Goal: Transaction & Acquisition: Book appointment/travel/reservation

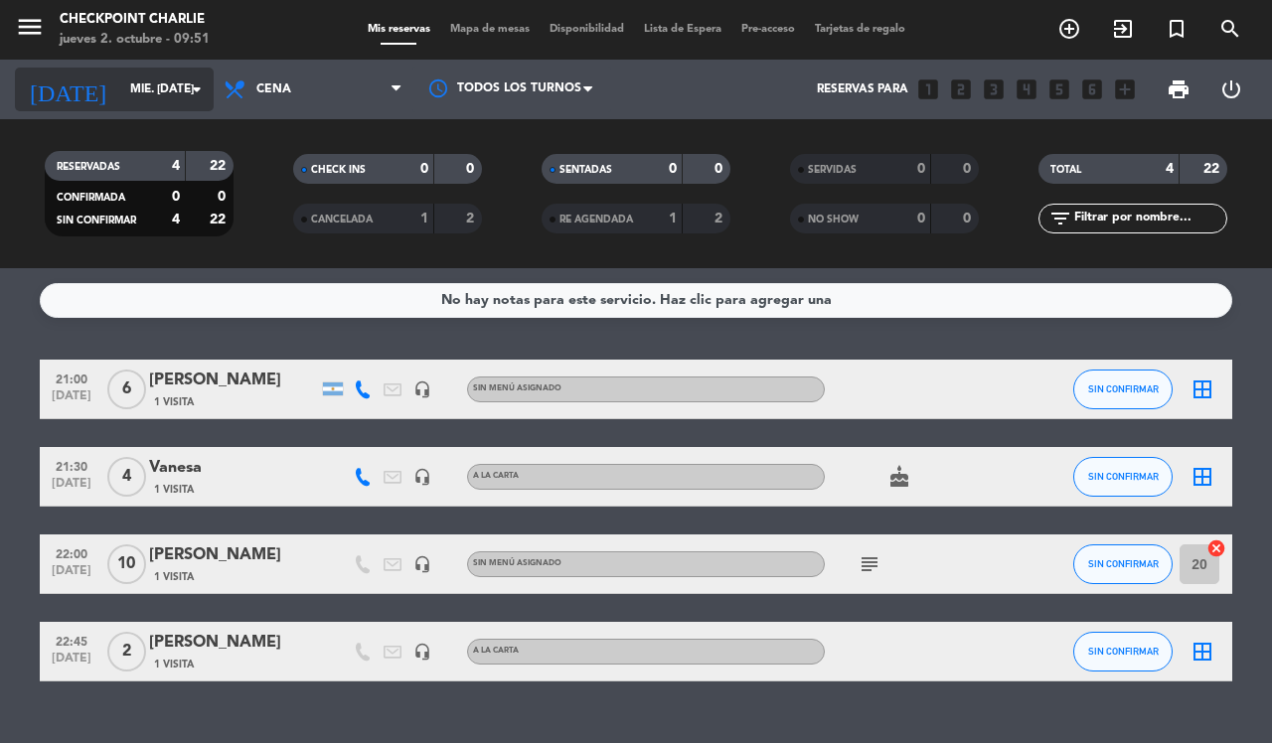
click at [151, 86] on input "mié. [DATE]" at bounding box center [199, 90] width 158 height 34
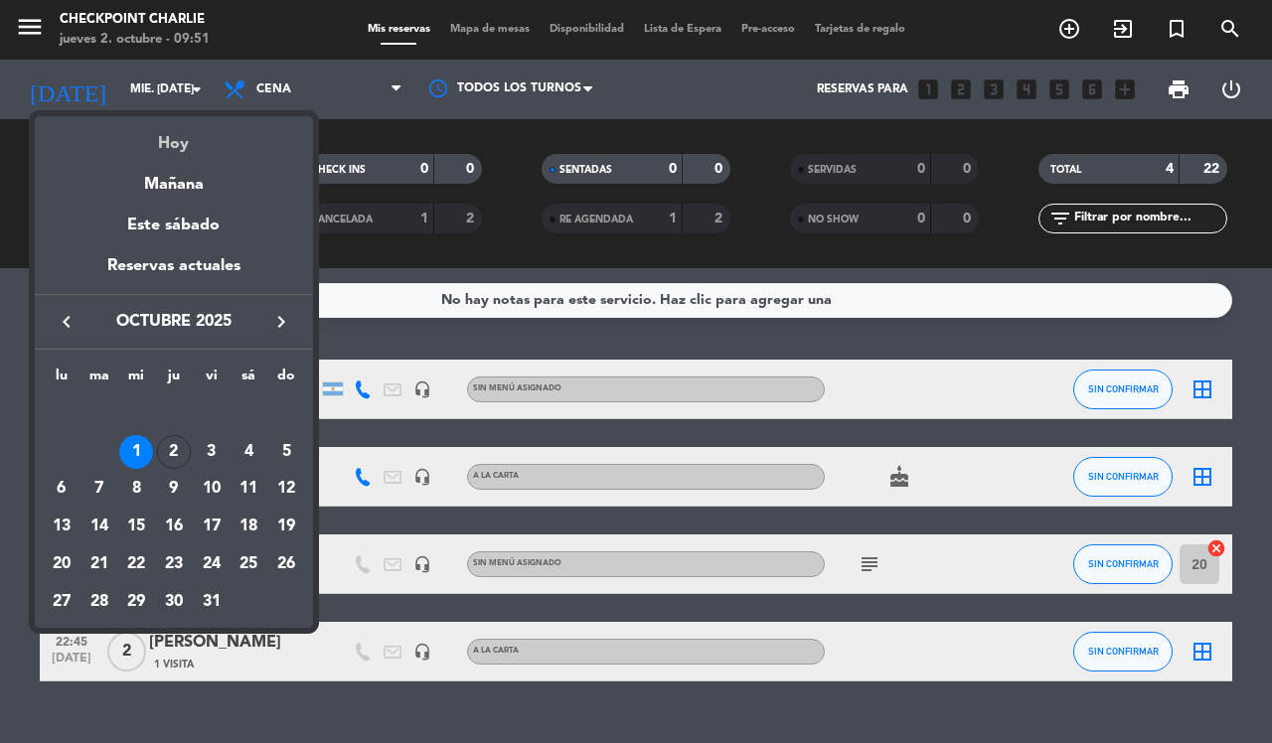
click at [190, 141] on div "Hoy" at bounding box center [174, 136] width 278 height 41
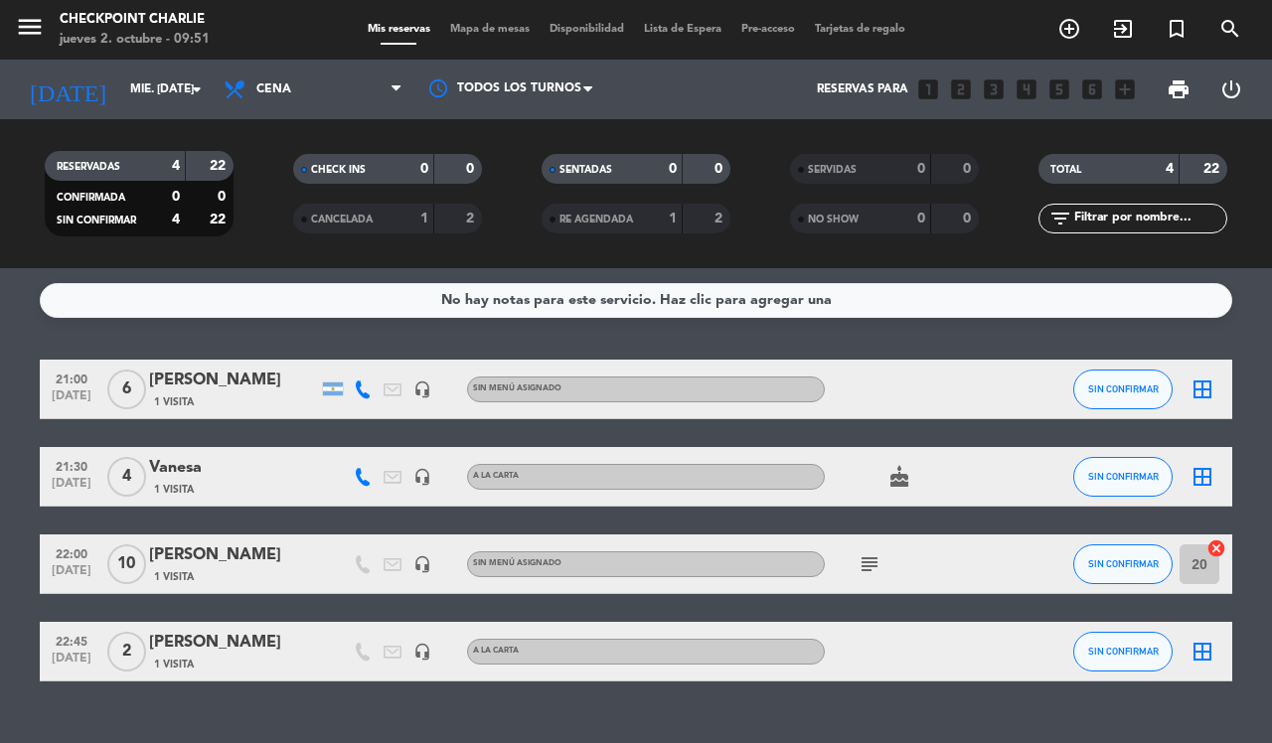
type input "[DEMOGRAPHIC_DATA] [DATE]"
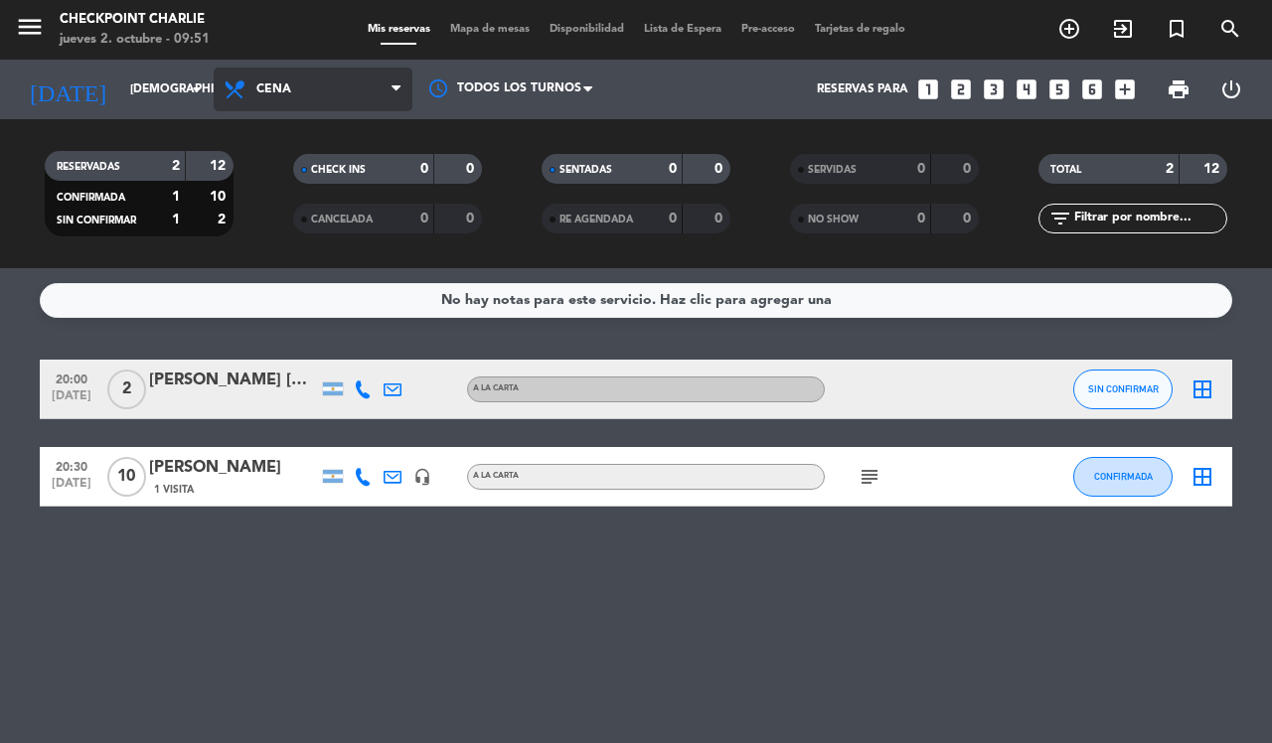
click at [338, 90] on span "Cena" at bounding box center [313, 90] width 199 height 44
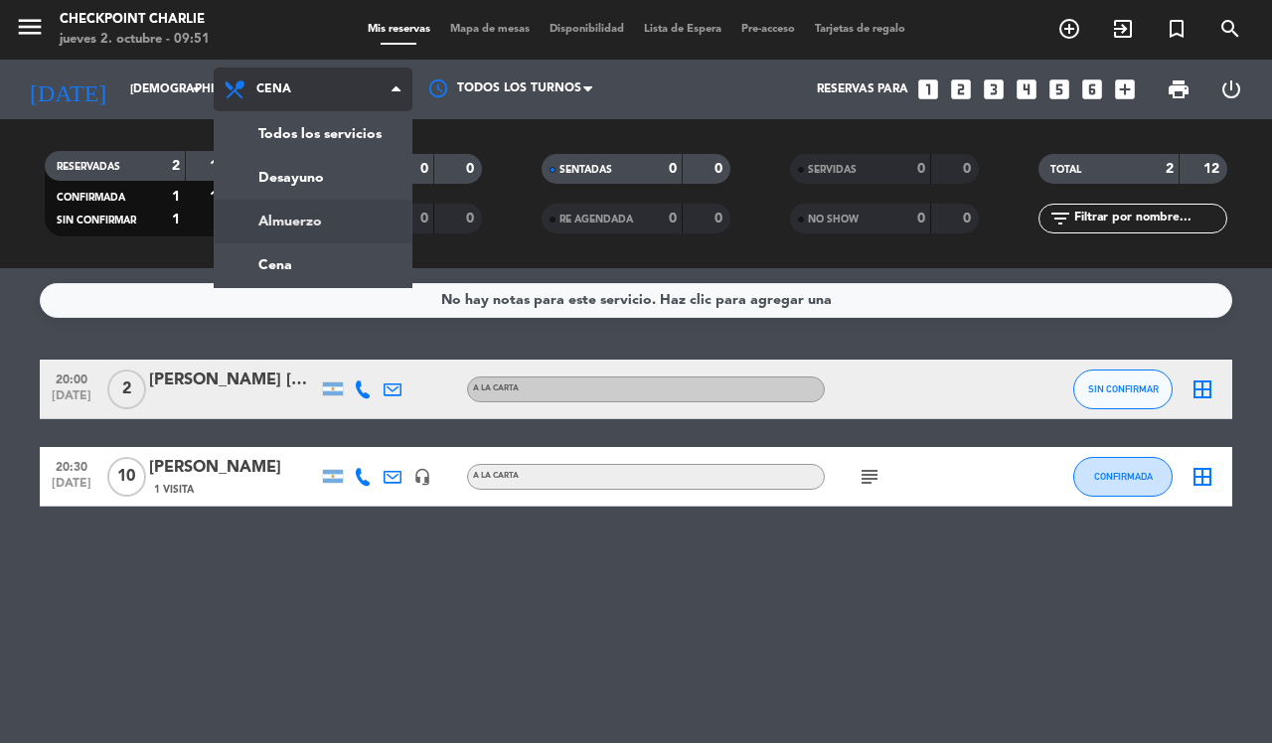
click at [314, 224] on div "menu Checkpoint Charlie jueves 2. octubre - 09:51 Mis reservas Mapa de mesas Di…" at bounding box center [636, 134] width 1272 height 268
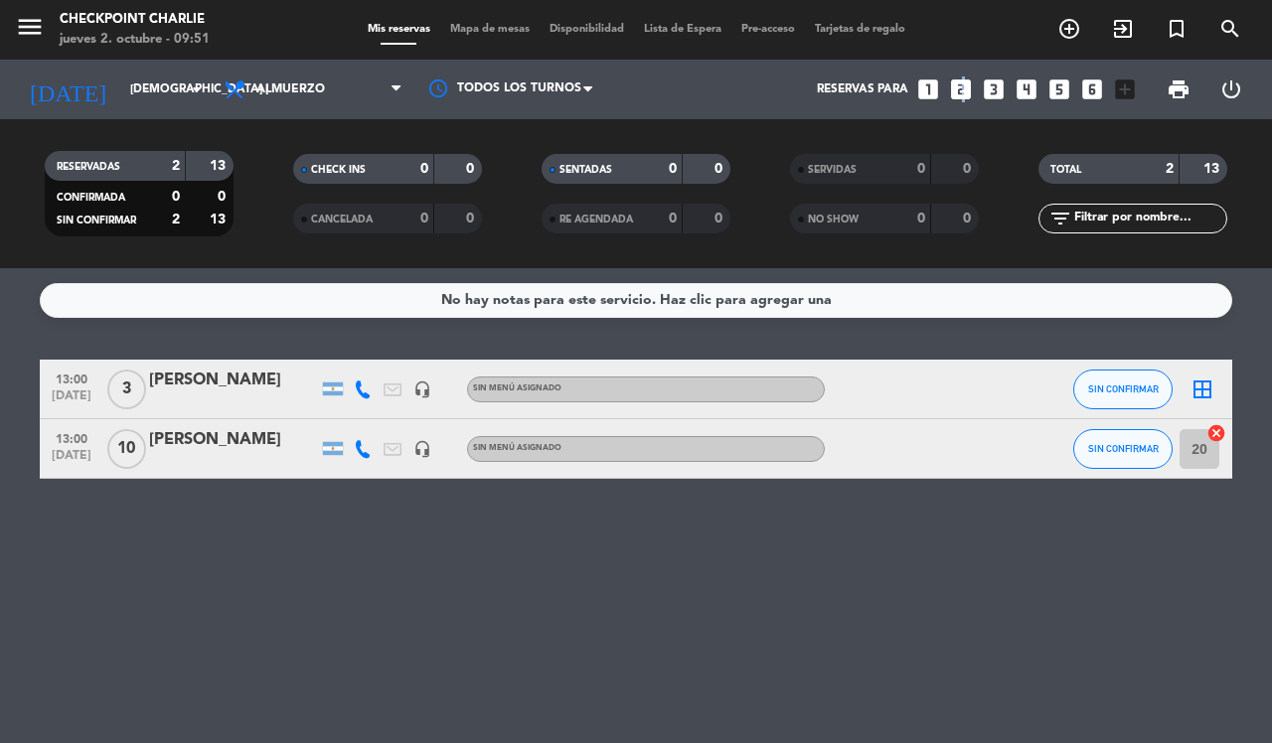
click at [961, 87] on icon "looks_two" at bounding box center [961, 90] width 26 height 26
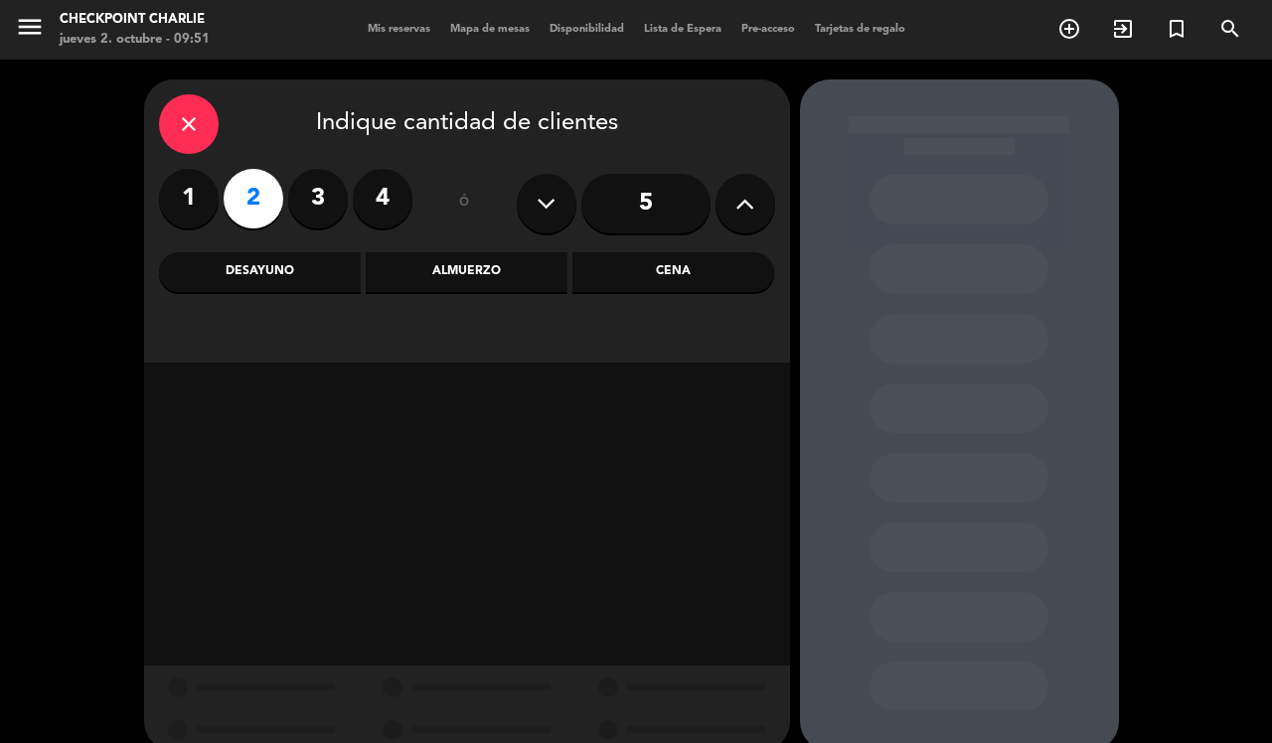
click at [463, 281] on div "Almuerzo" at bounding box center [467, 272] width 202 height 40
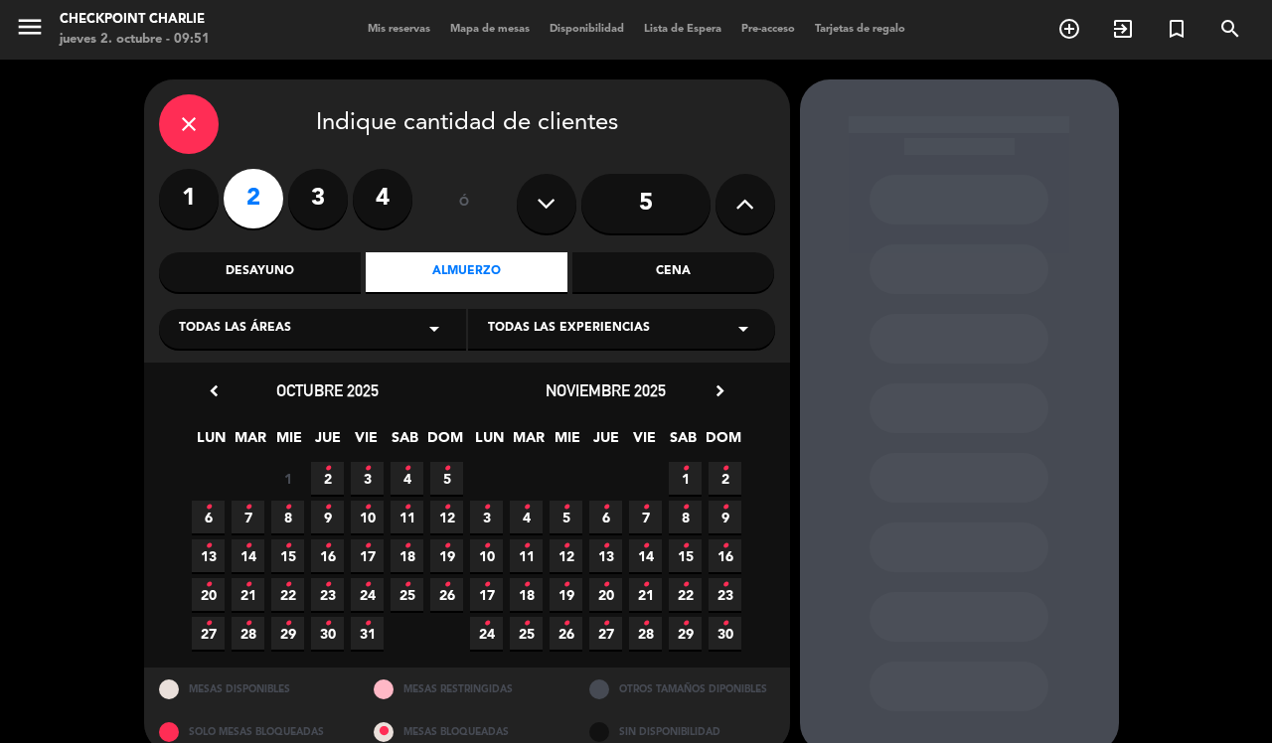
click at [333, 470] on span "2 •" at bounding box center [327, 478] width 33 height 33
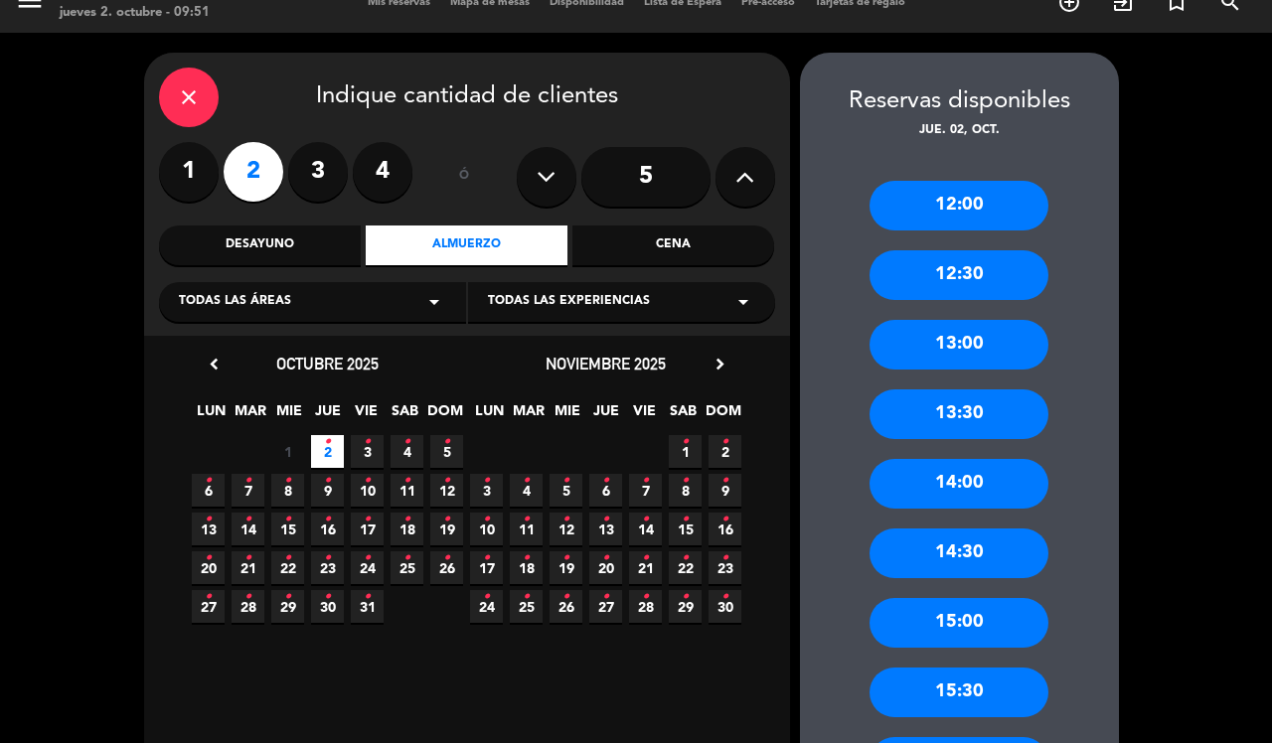
click at [946, 409] on div "13:30" at bounding box center [958, 415] width 179 height 50
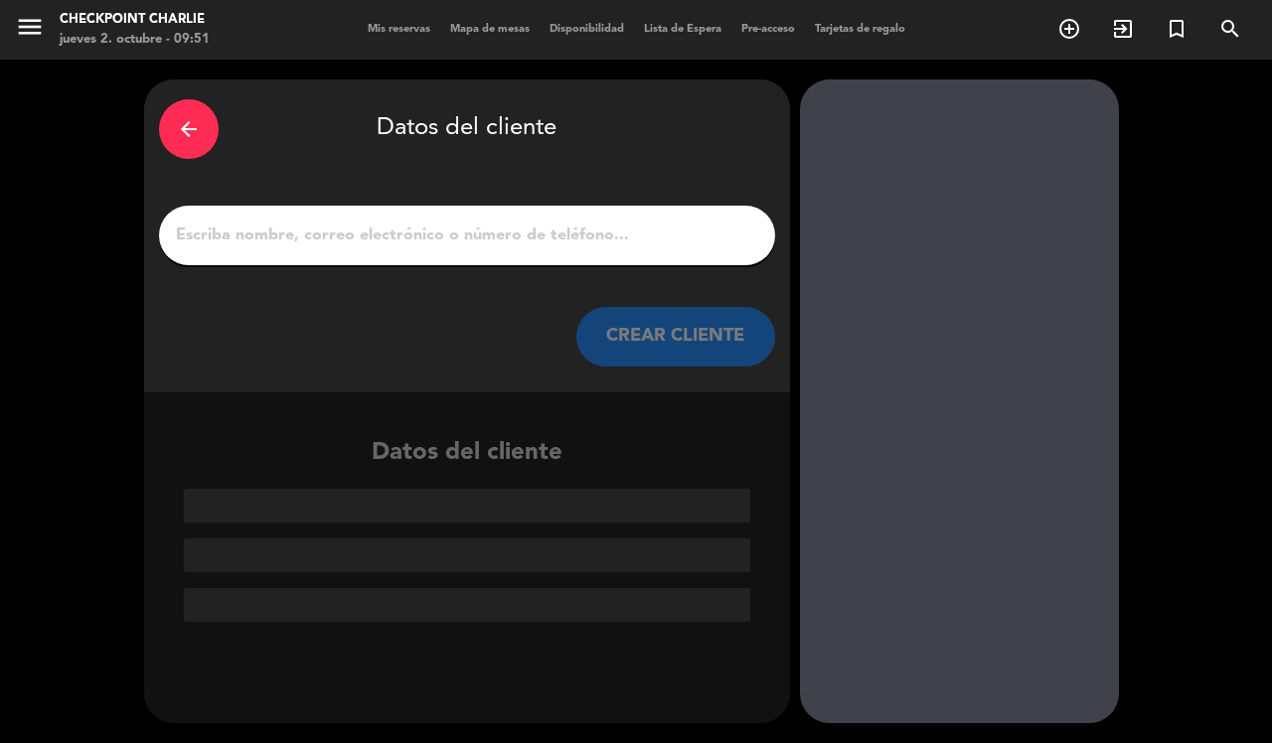
click at [545, 235] on input "1" at bounding box center [467, 236] width 586 height 28
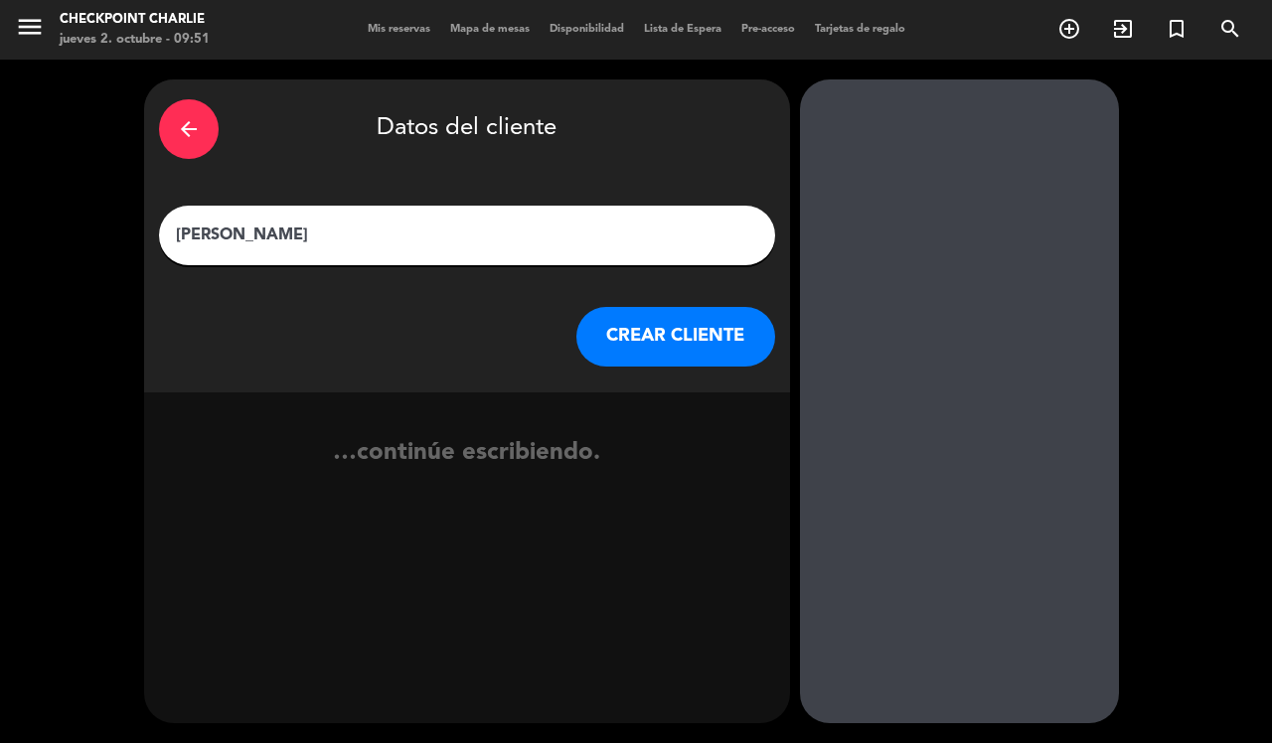
type input "[PERSON_NAME]"
click at [748, 351] on button "CREAR CLIENTE" at bounding box center [675, 337] width 199 height 60
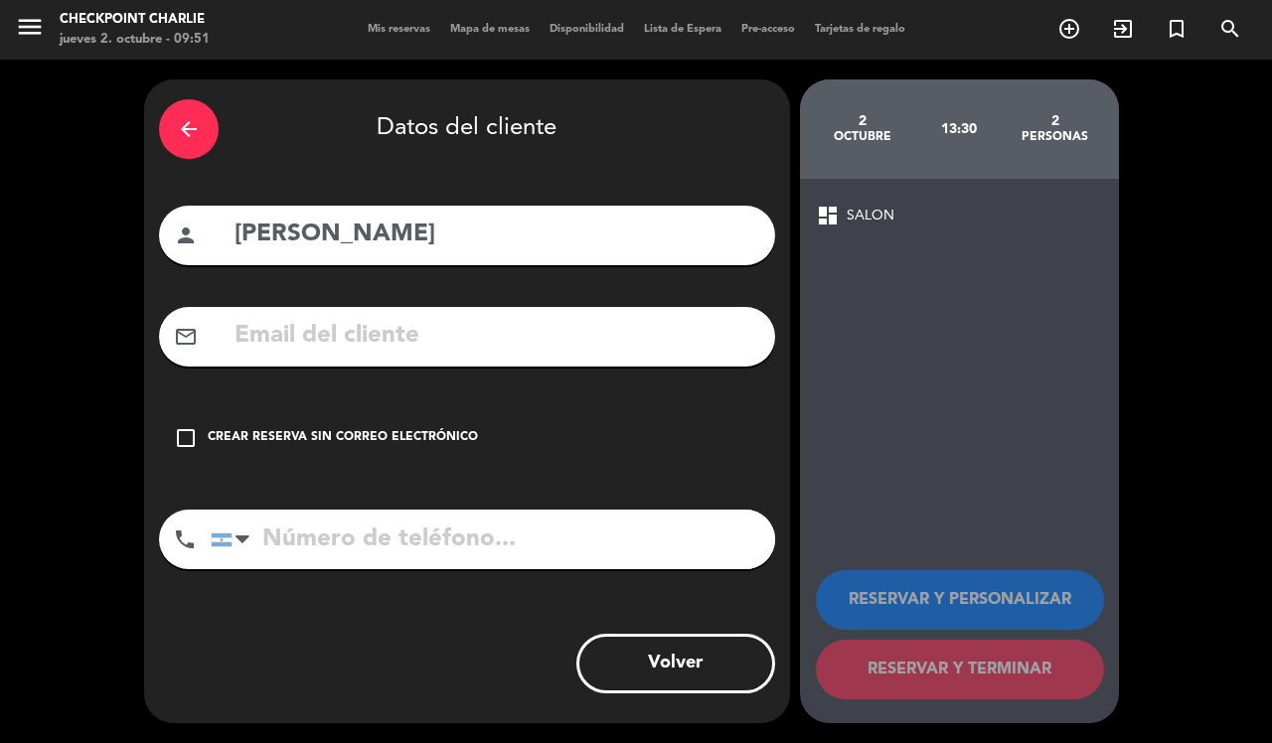
click at [515, 334] on input "text" at bounding box center [497, 336] width 528 height 41
click at [480, 530] on input "tel" at bounding box center [493, 540] width 564 height 60
click at [455, 548] on input "tel" at bounding box center [493, 540] width 564 height 60
click at [543, 552] on input "tel" at bounding box center [493, 540] width 564 height 60
click at [628, 549] on input "1162525161" at bounding box center [493, 540] width 564 height 60
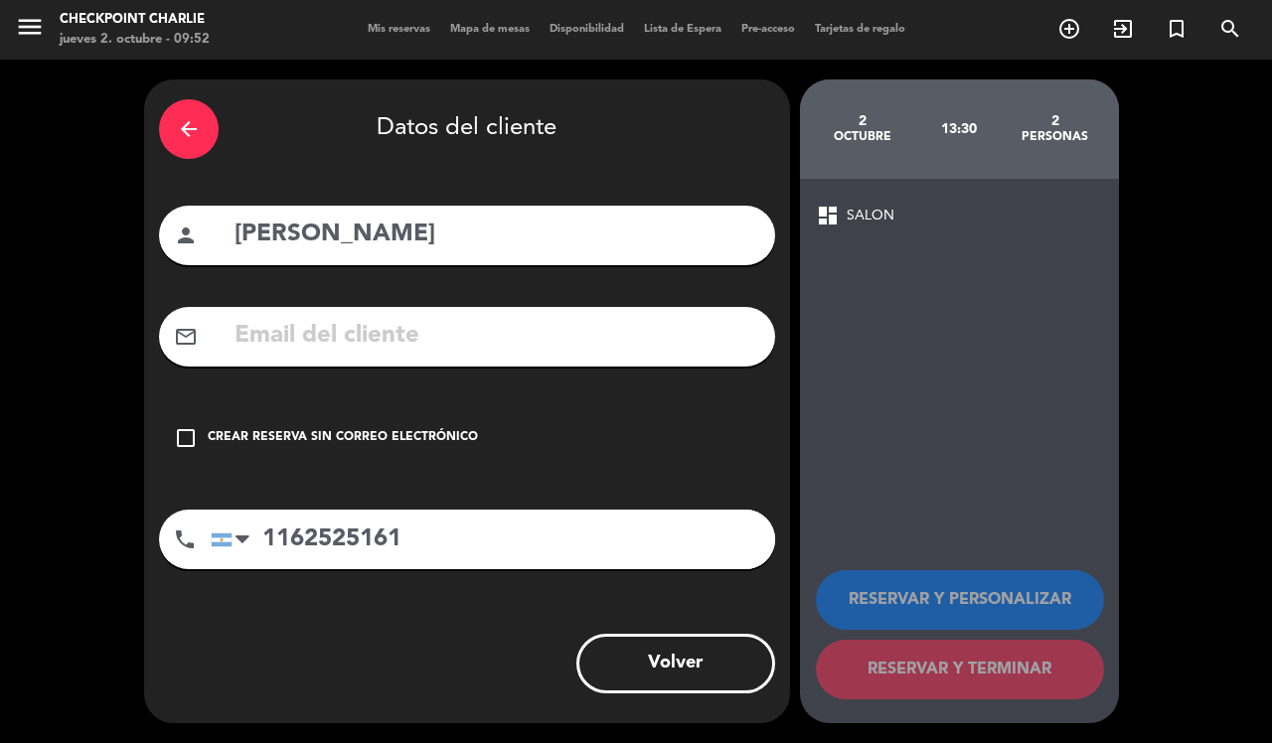
type input "1162525161"
click at [232, 435] on div "Crear reserva sin correo electrónico" at bounding box center [343, 438] width 270 height 20
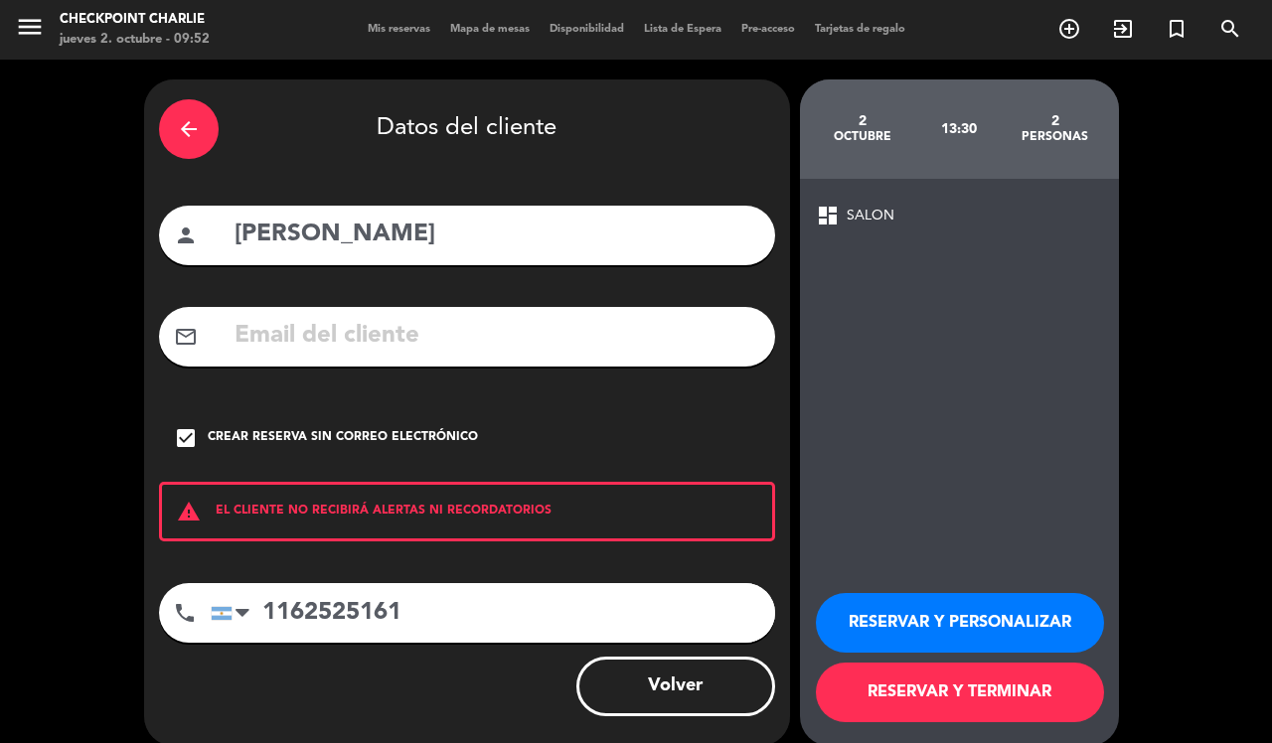
click at [997, 696] on button "RESERVAR Y TERMINAR" at bounding box center [960, 693] width 288 height 60
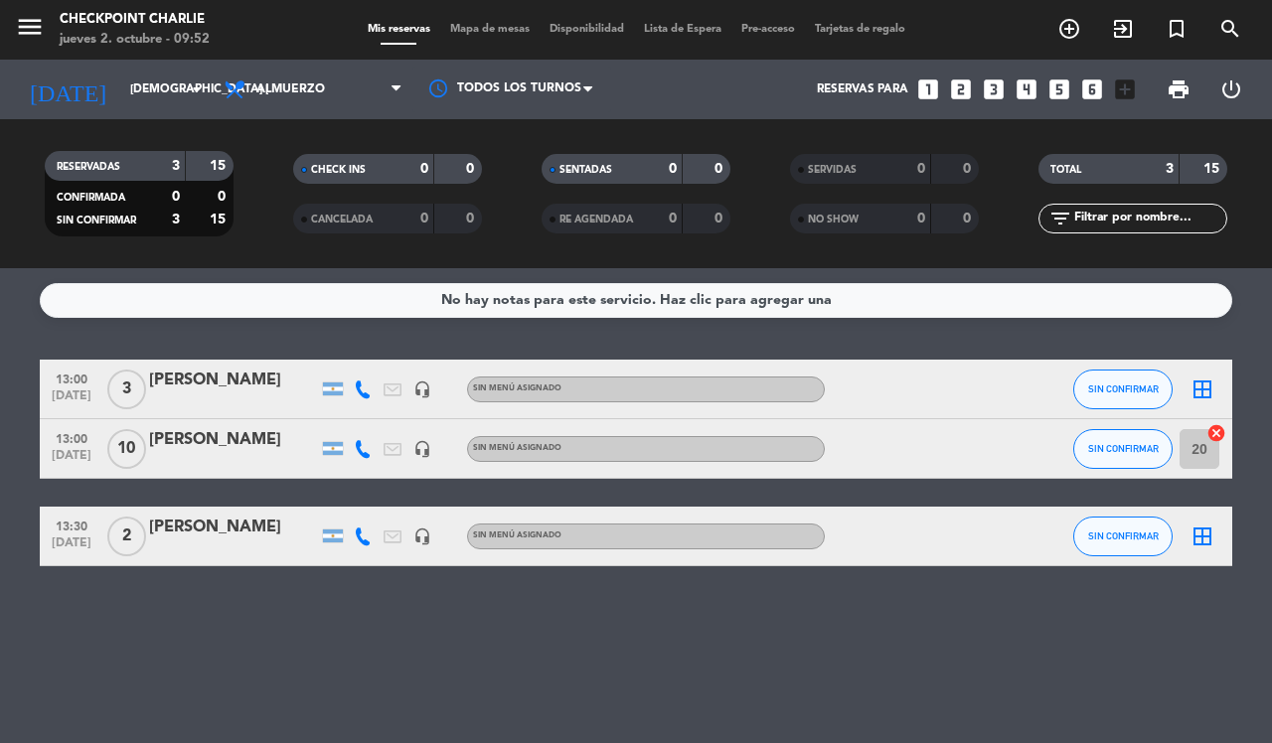
click at [197, 548] on div at bounding box center [233, 550] width 169 height 16
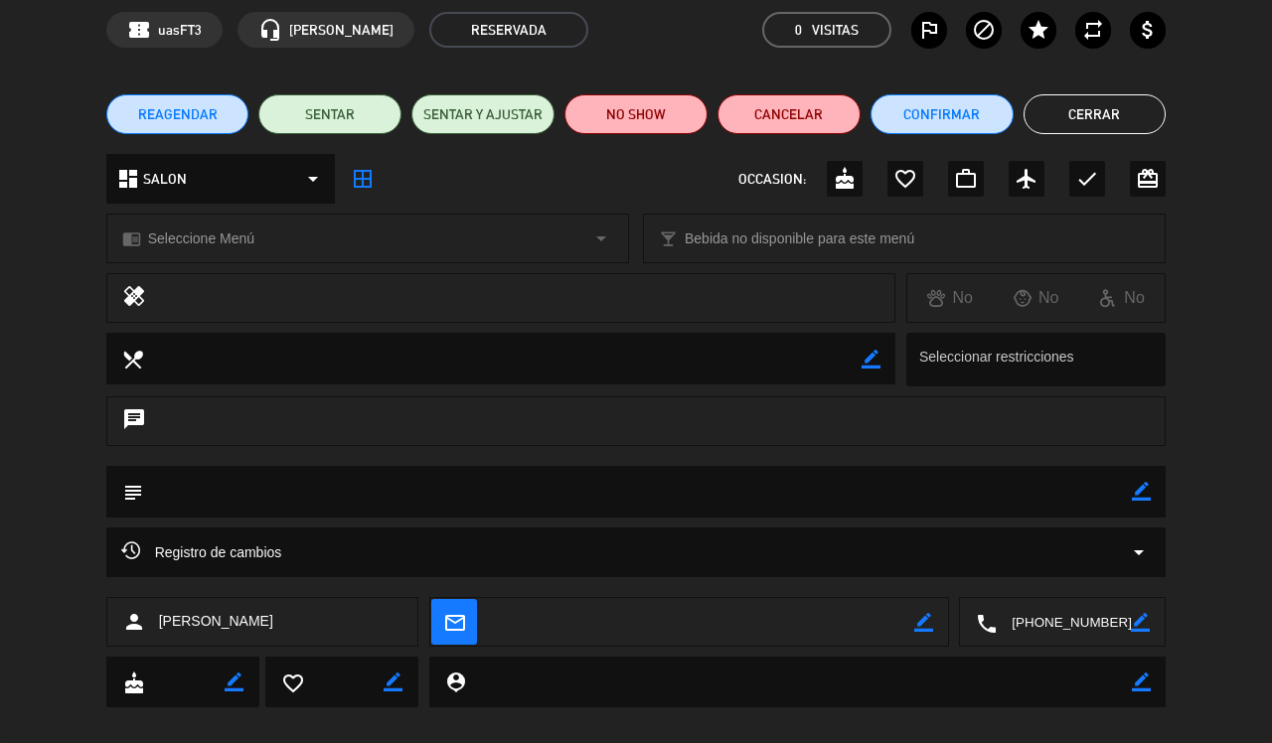
scroll to position [106, 0]
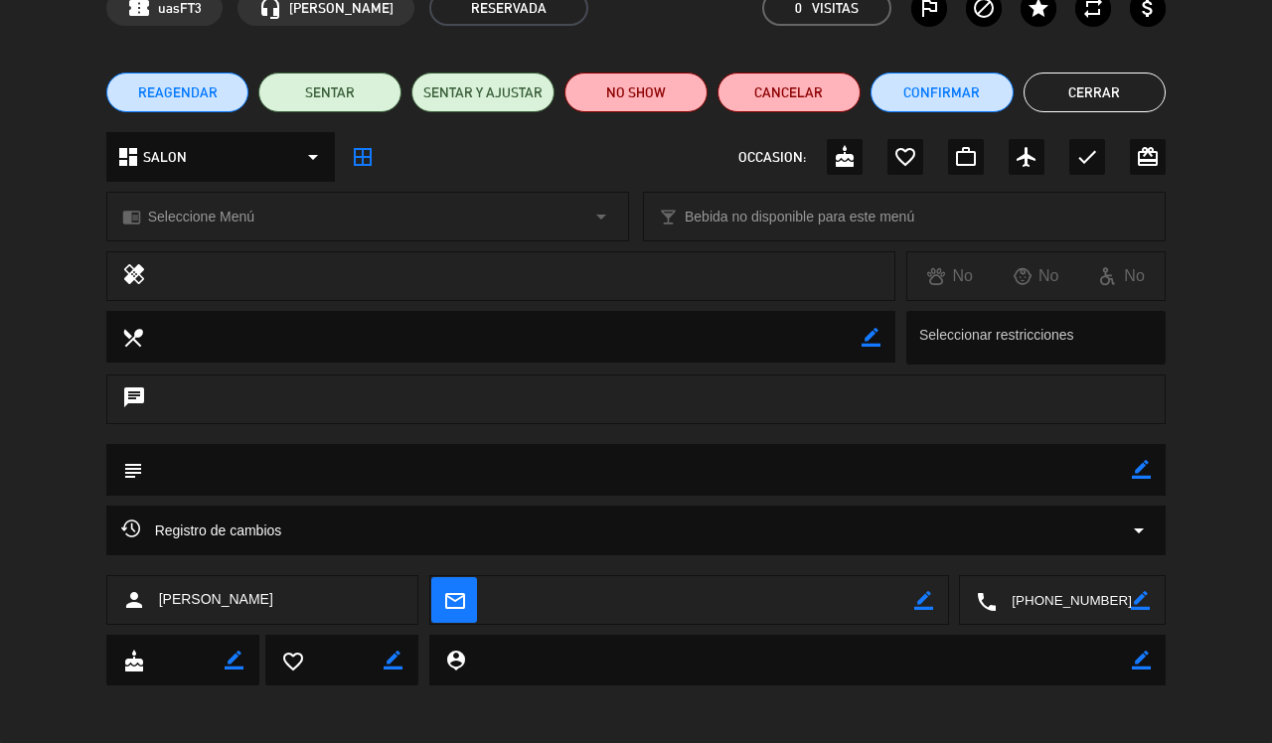
click at [1138, 465] on icon "border_color" at bounding box center [1141, 469] width 19 height 19
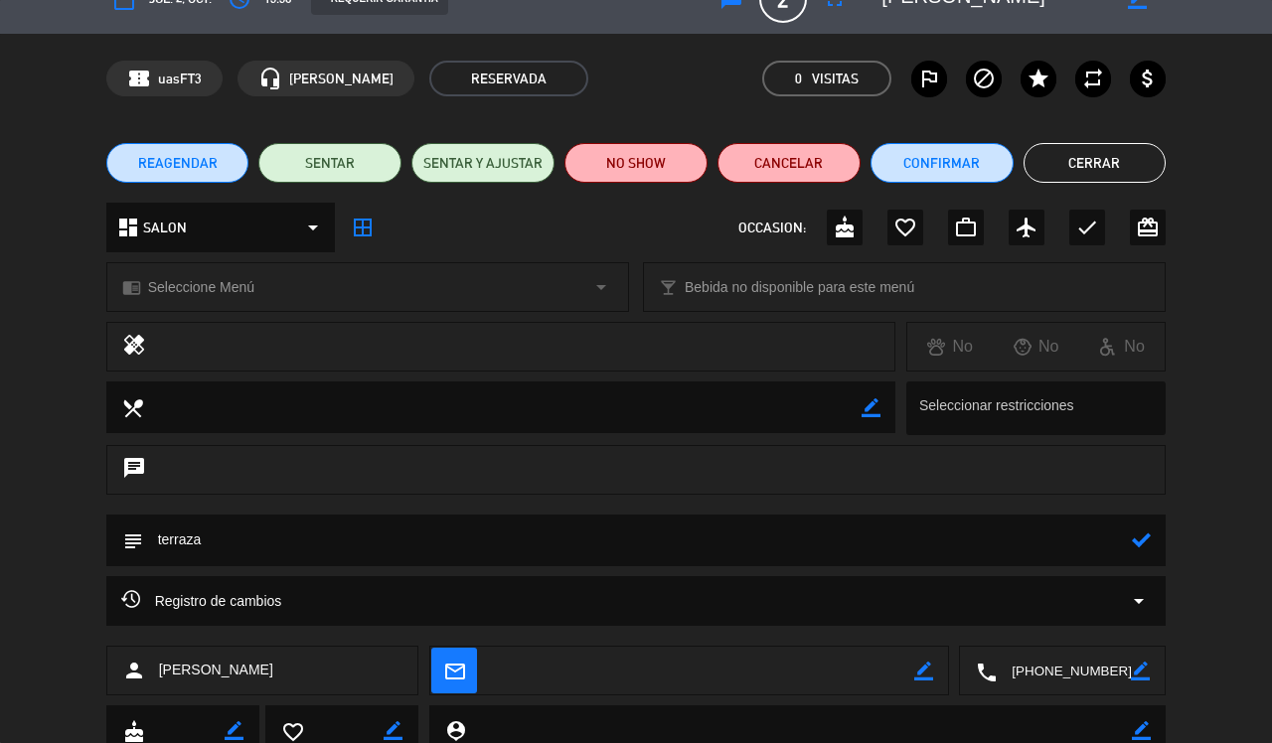
scroll to position [0, 0]
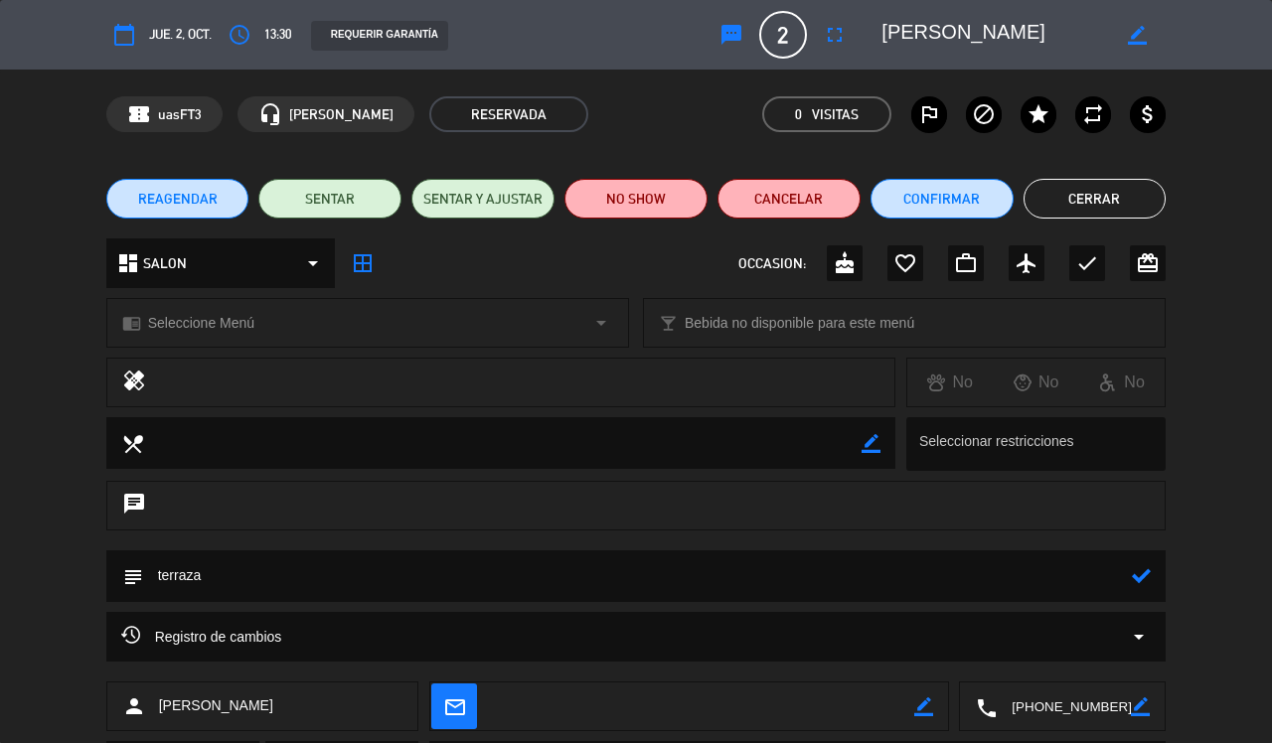
type textarea "terraza"
click at [1141, 578] on icon at bounding box center [1141, 575] width 19 height 19
click at [1094, 216] on button "Cerrar" at bounding box center [1094, 199] width 143 height 40
